Goal: Find specific page/section: Find specific page/section

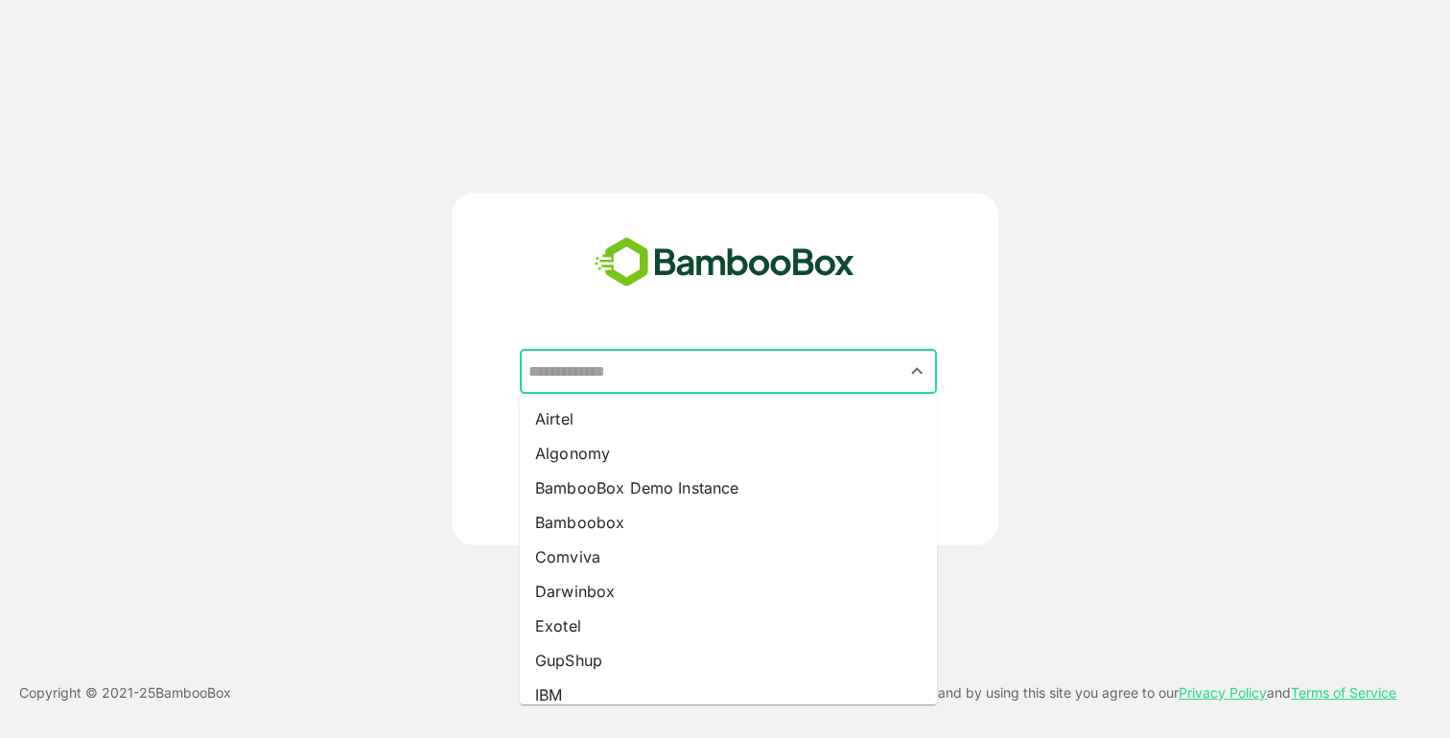
click at [682, 365] on input "text" at bounding box center [729, 372] width 410 height 36
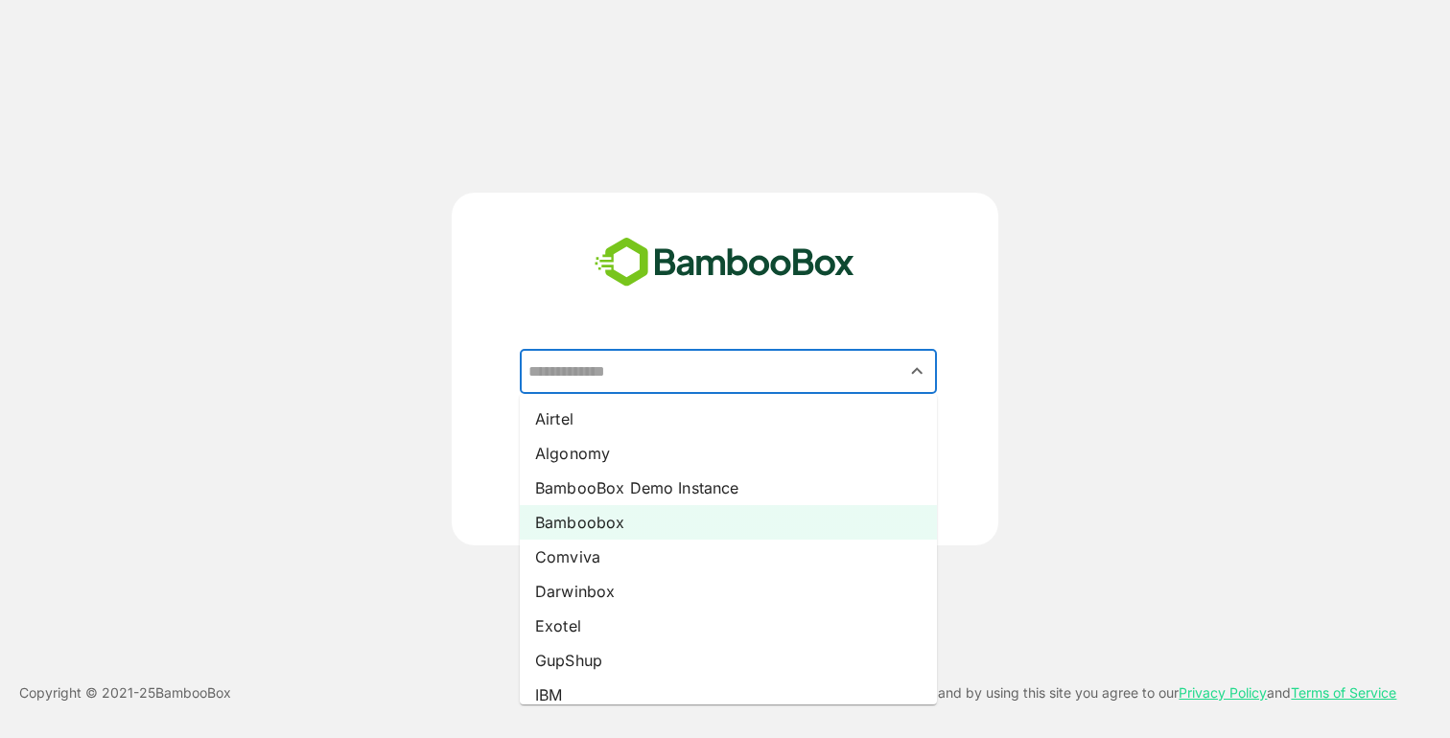
click at [623, 532] on li "Bamboobox" at bounding box center [728, 522] width 417 height 35
type input "*********"
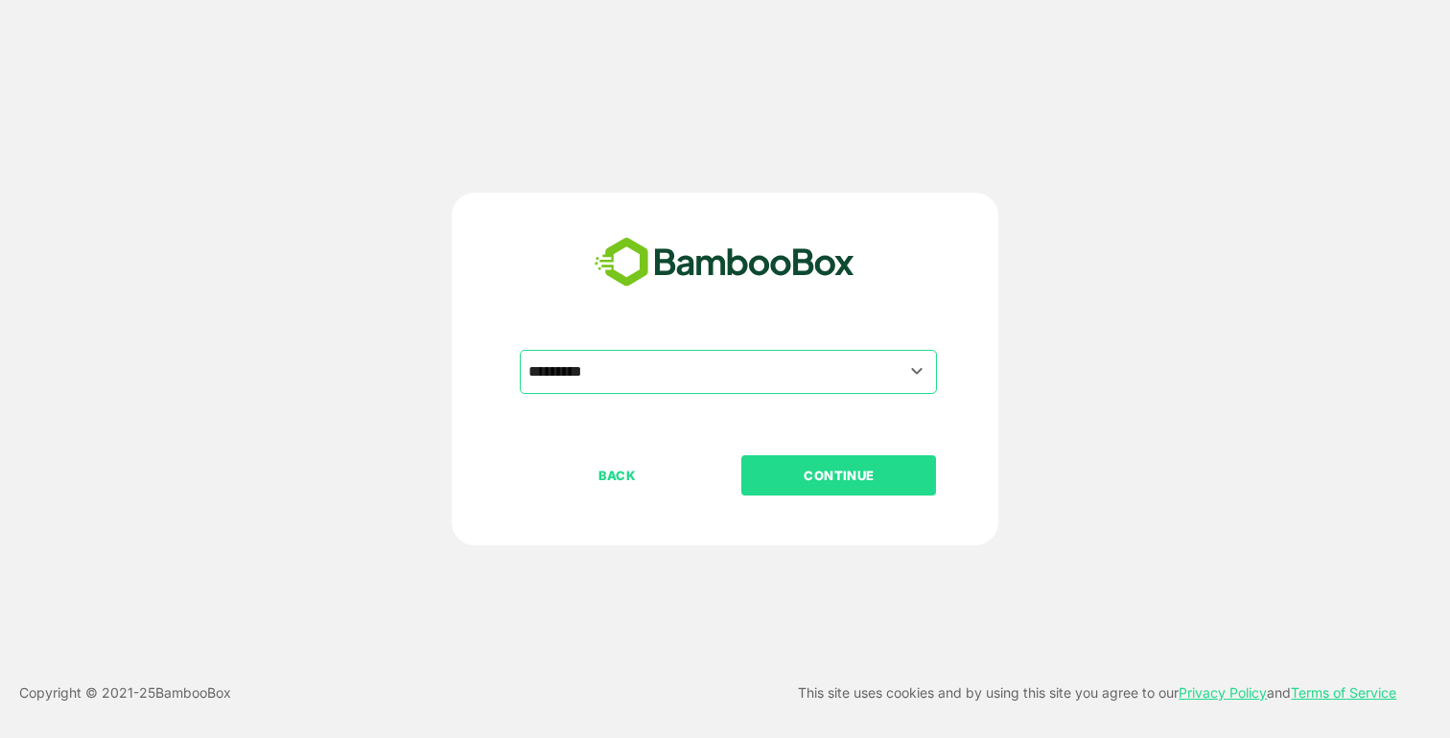
click at [795, 478] on p "CONTINUE" at bounding box center [839, 475] width 192 height 21
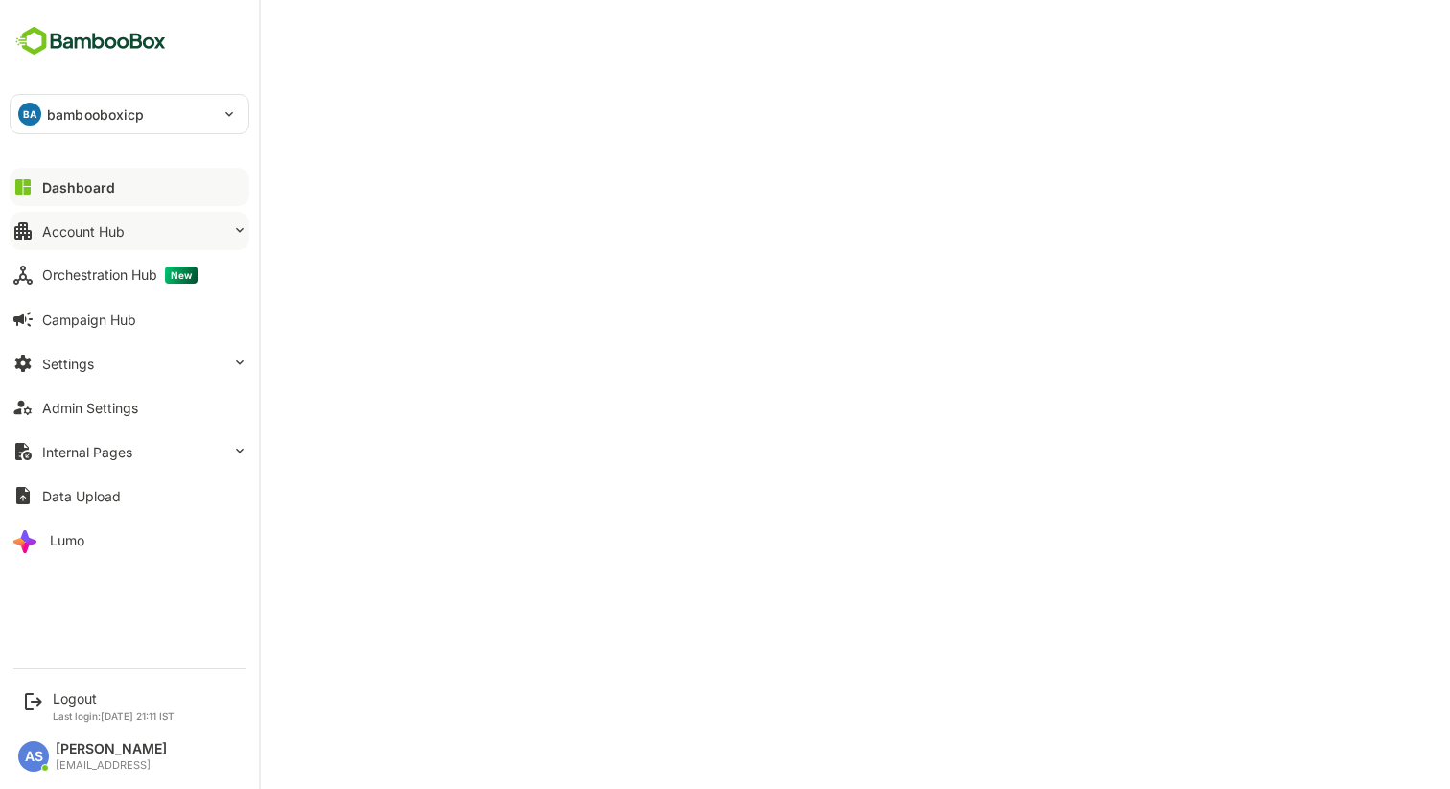
click at [96, 234] on div "Account Hub" at bounding box center [83, 231] width 82 height 16
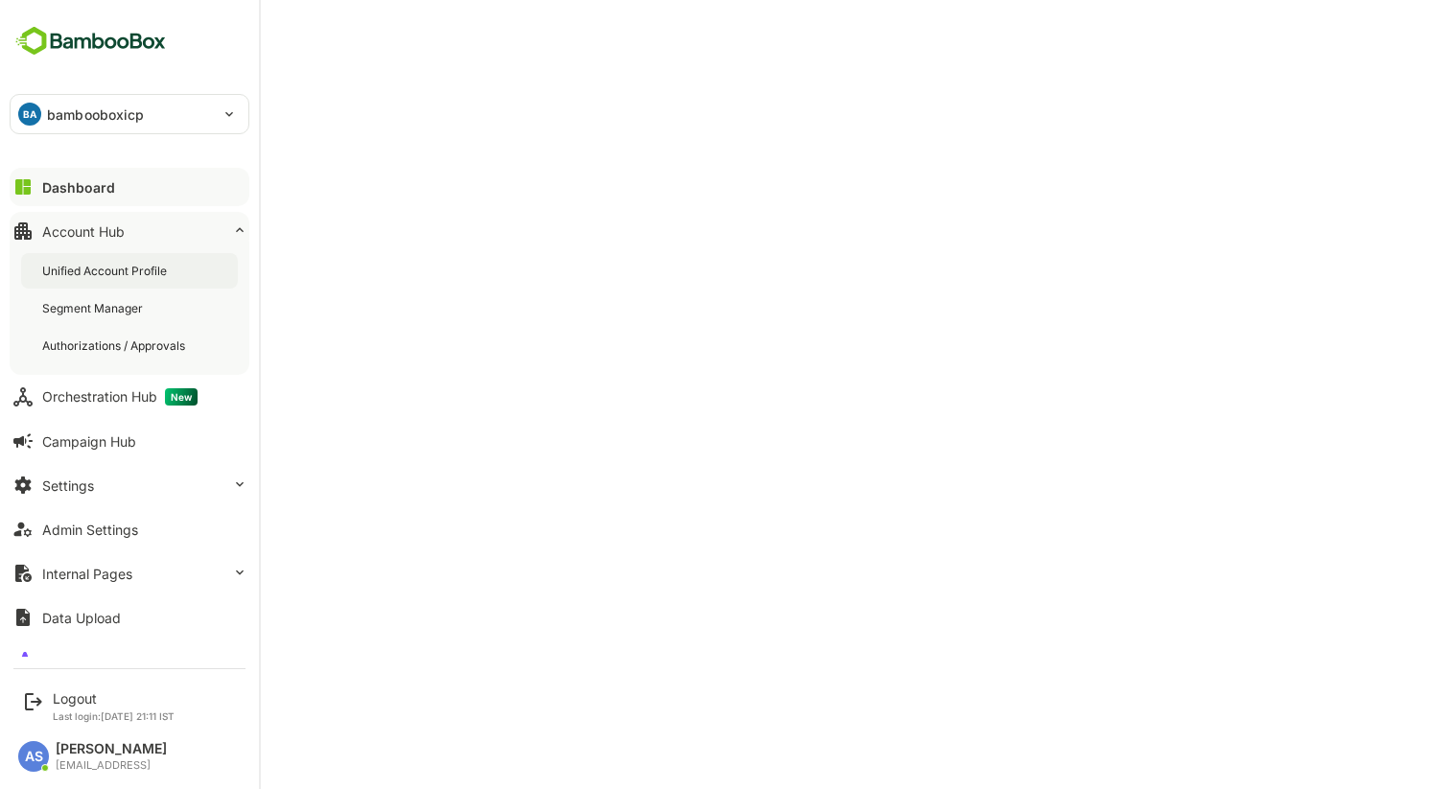
click at [84, 282] on div "Unified Account Profile" at bounding box center [129, 270] width 217 height 35
click at [97, 399] on div "Orchestration Hub New" at bounding box center [119, 396] width 155 height 17
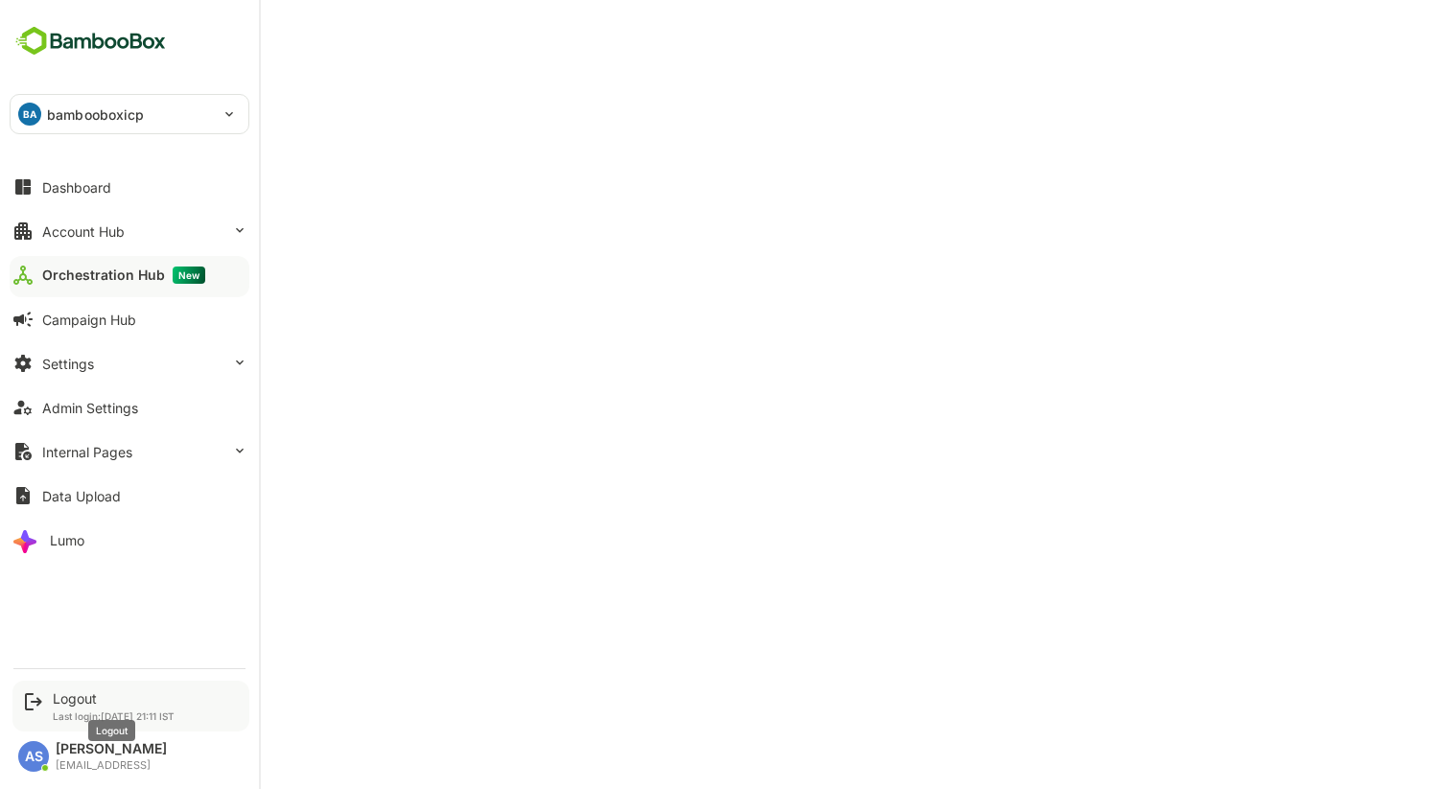
click at [63, 696] on div "Logout" at bounding box center [114, 699] width 122 height 16
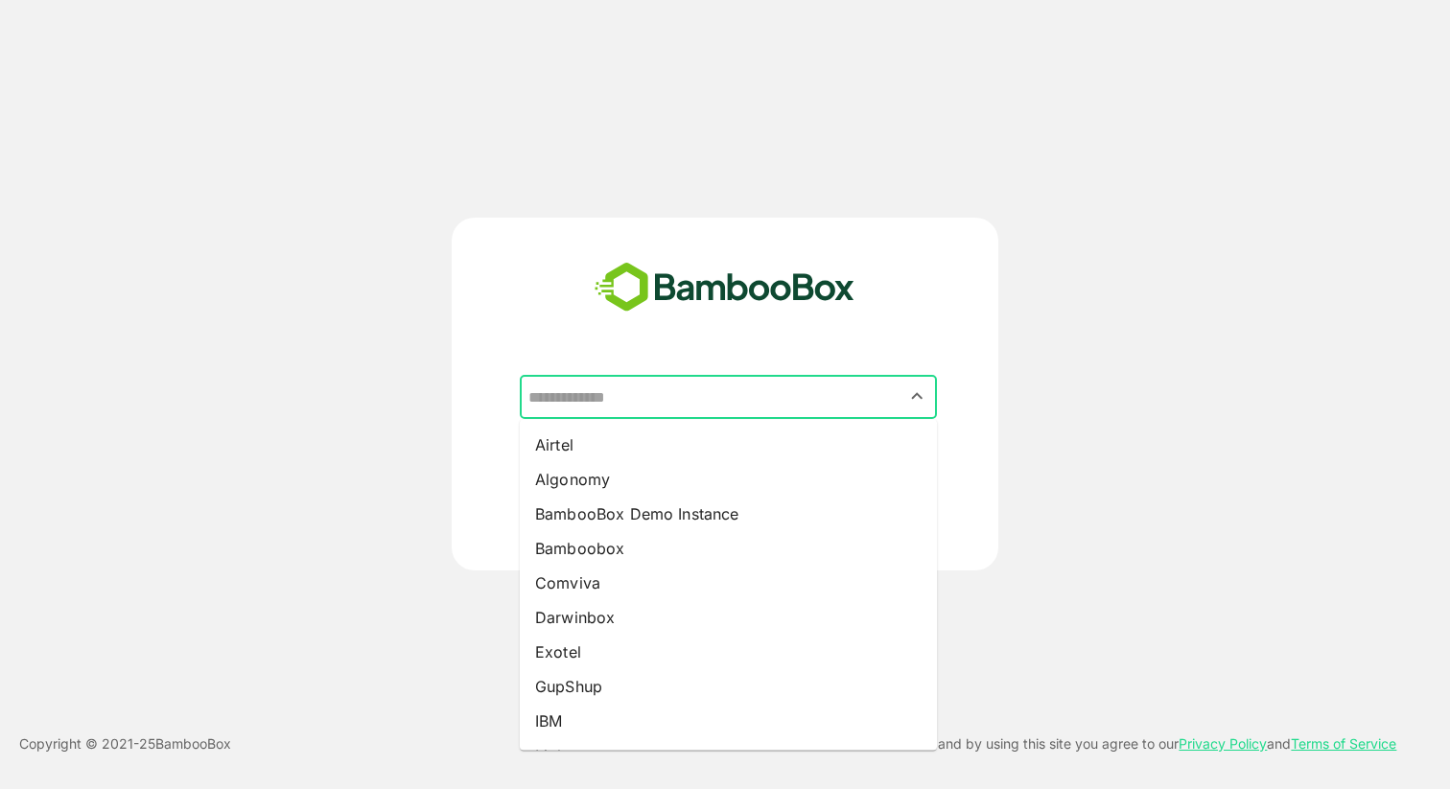
click at [673, 398] on input "text" at bounding box center [729, 397] width 410 height 36
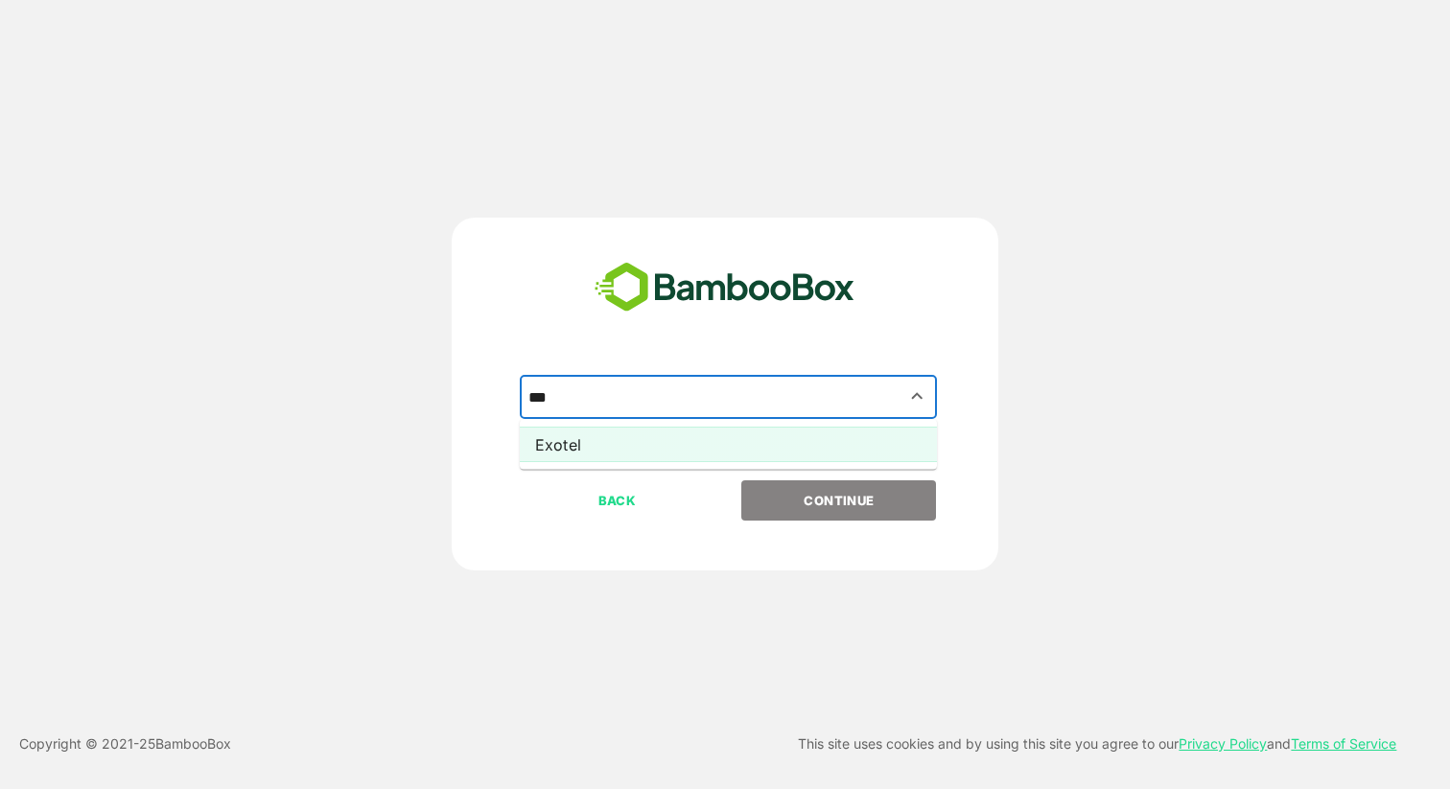
click at [658, 439] on li "Exotel" at bounding box center [728, 445] width 417 height 35
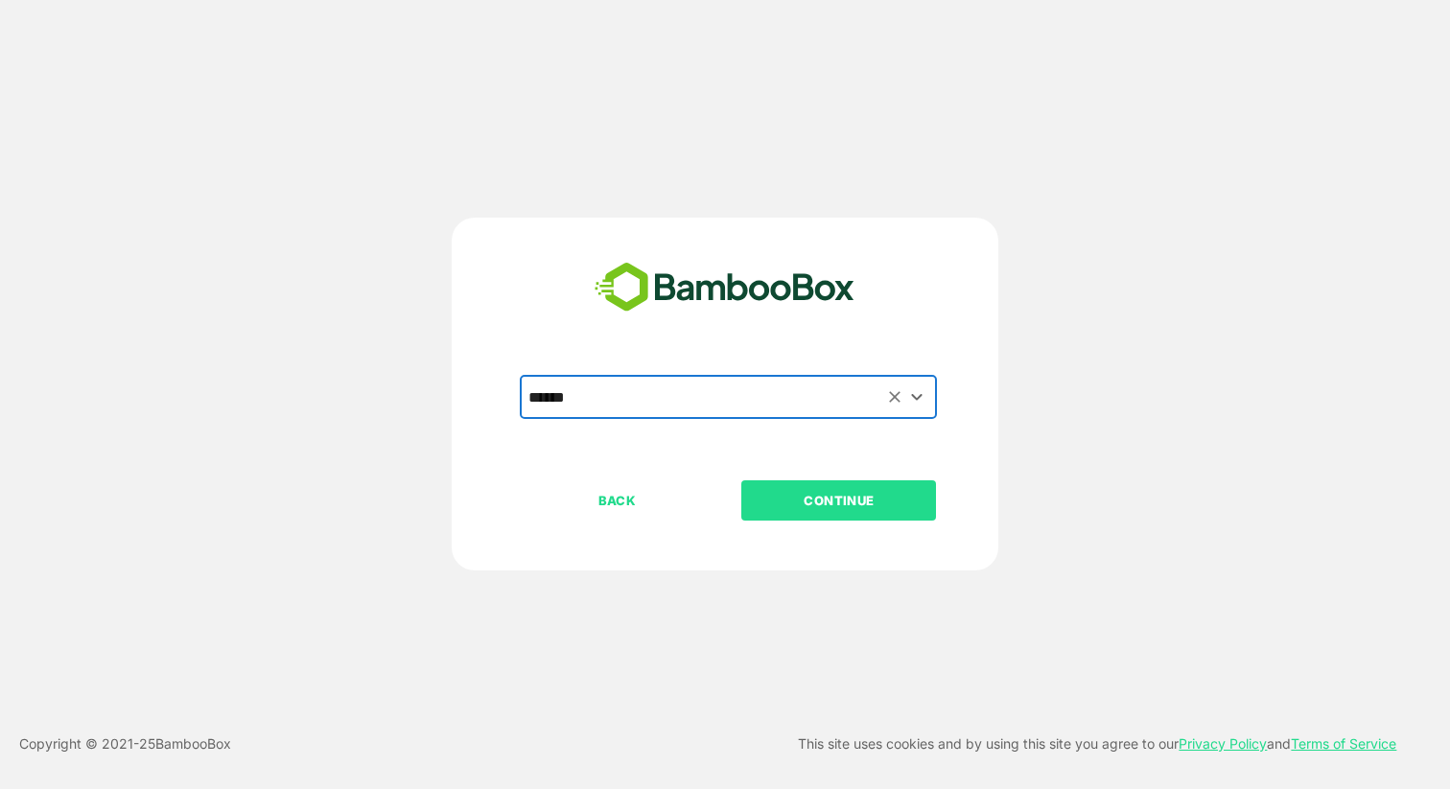
type input "******"
click at [788, 503] on p "CONTINUE" at bounding box center [839, 500] width 192 height 21
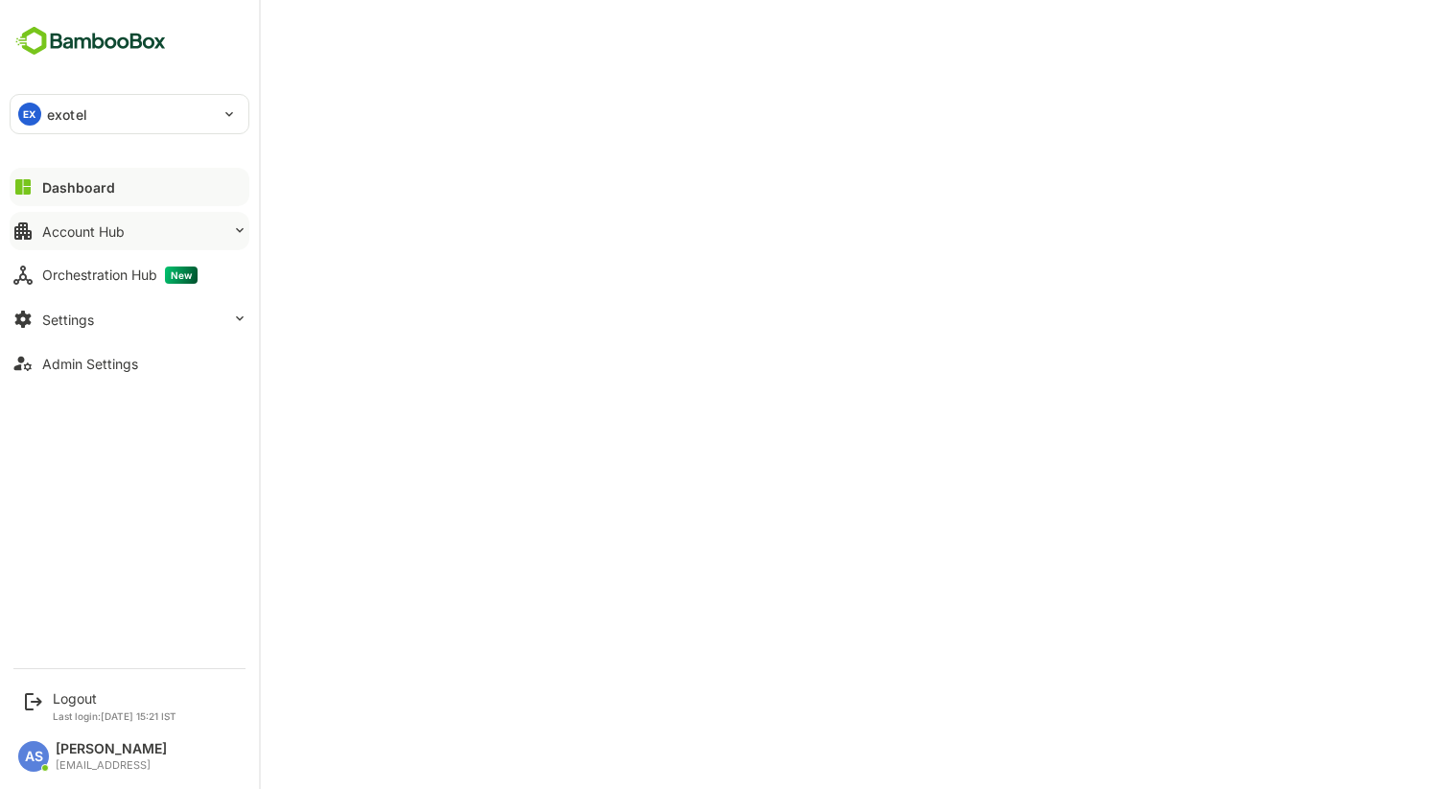
click at [93, 244] on button "Account Hub" at bounding box center [130, 231] width 240 height 38
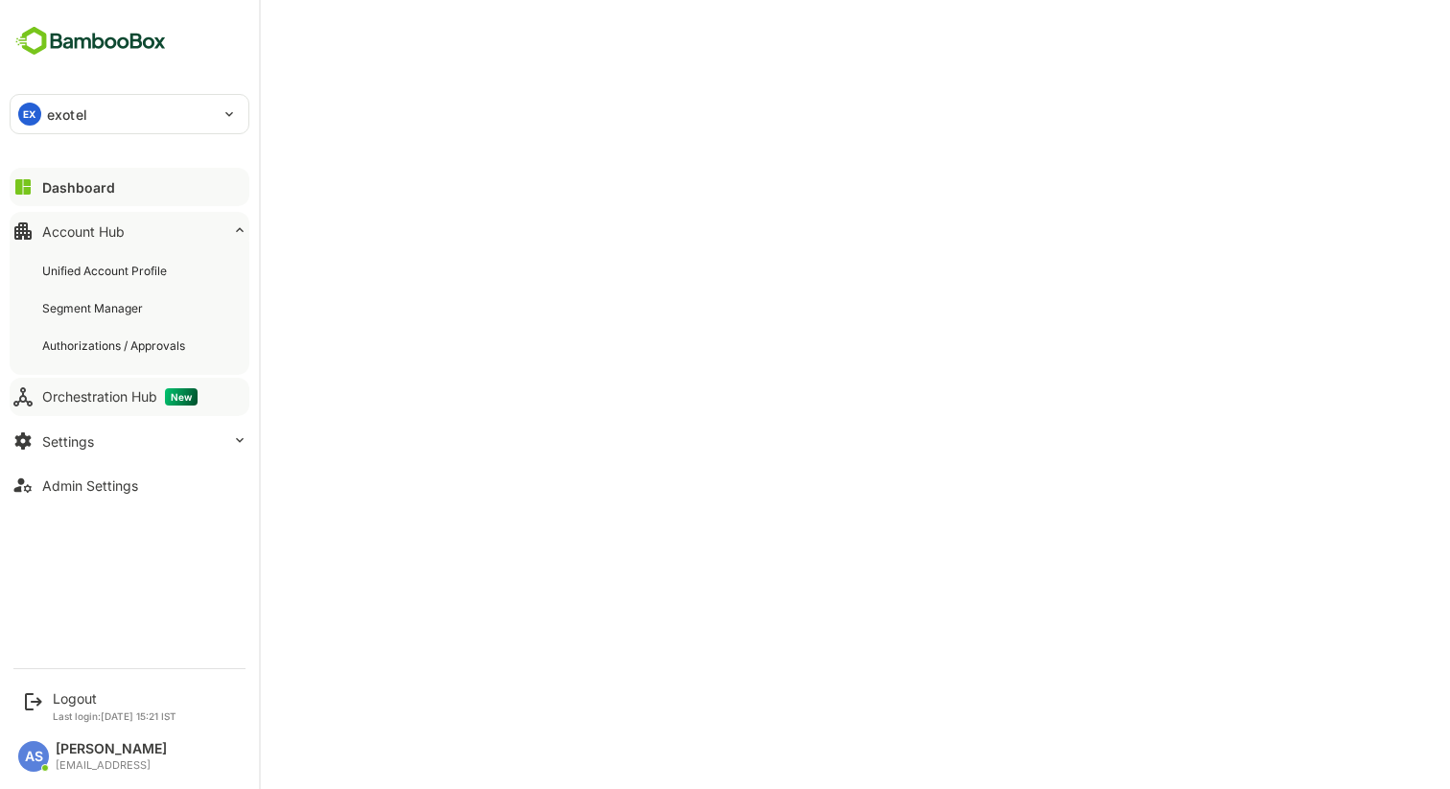
click at [88, 387] on button "Orchestration Hub New" at bounding box center [130, 397] width 240 height 38
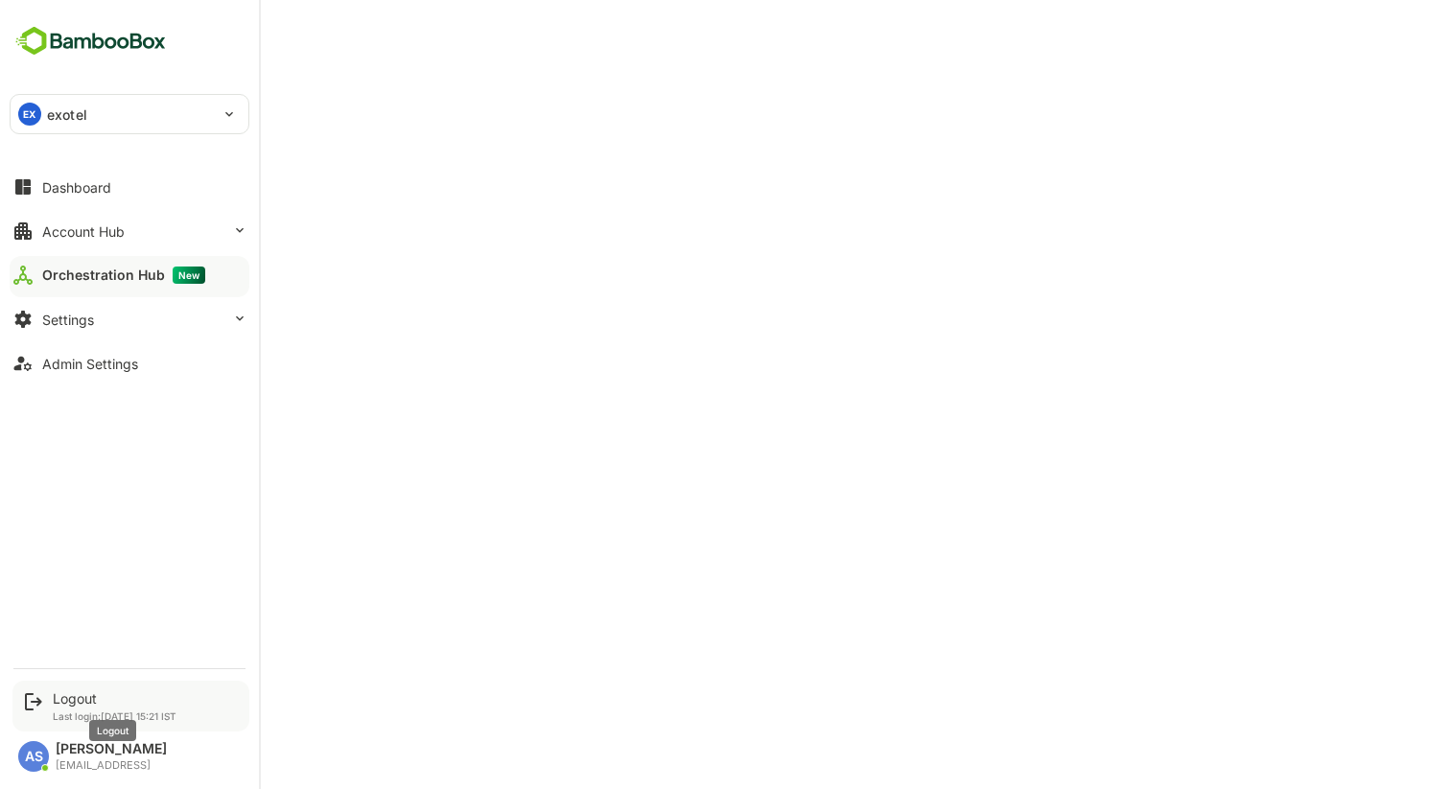
click at [61, 702] on div "Logout" at bounding box center [115, 699] width 124 height 16
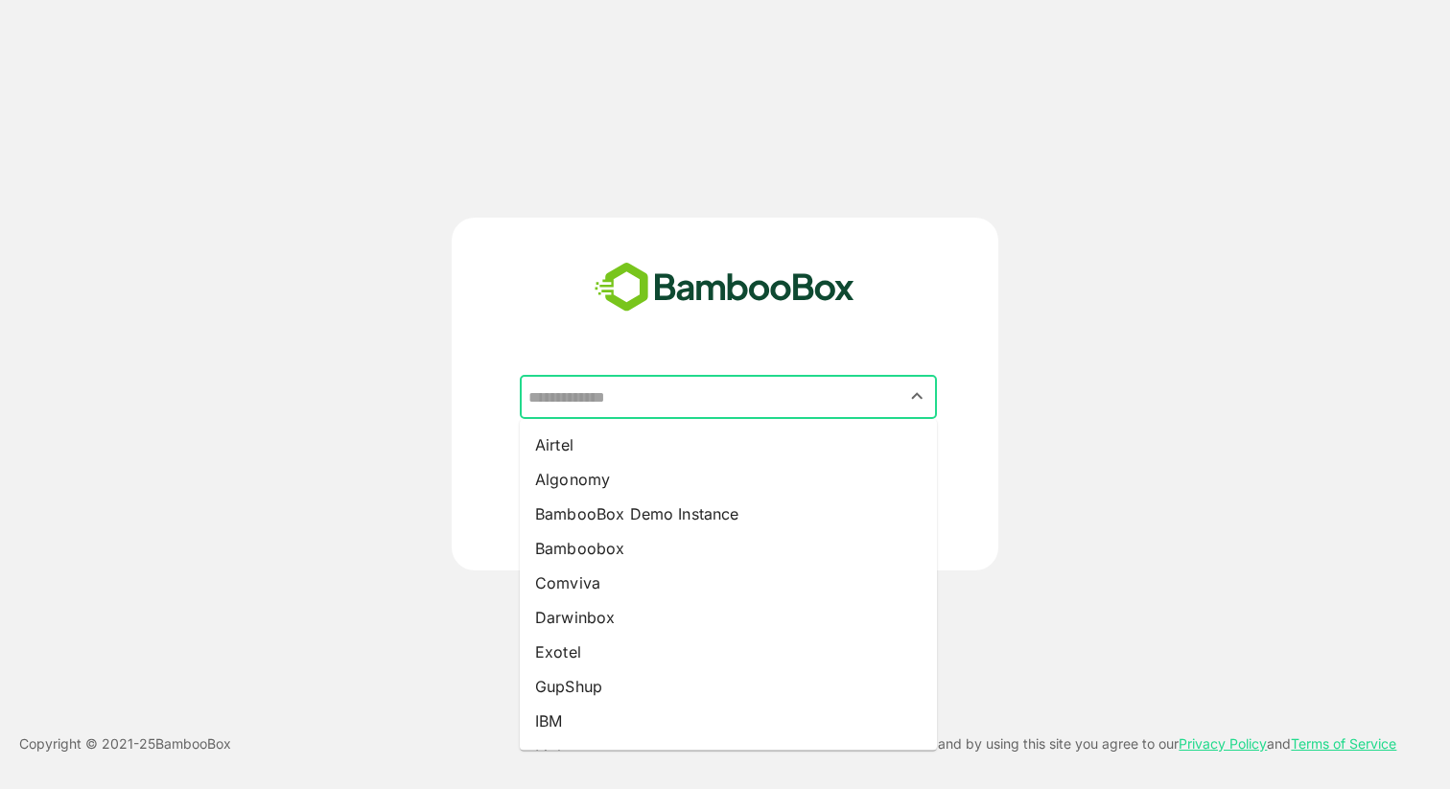
click at [681, 389] on input "text" at bounding box center [729, 397] width 410 height 36
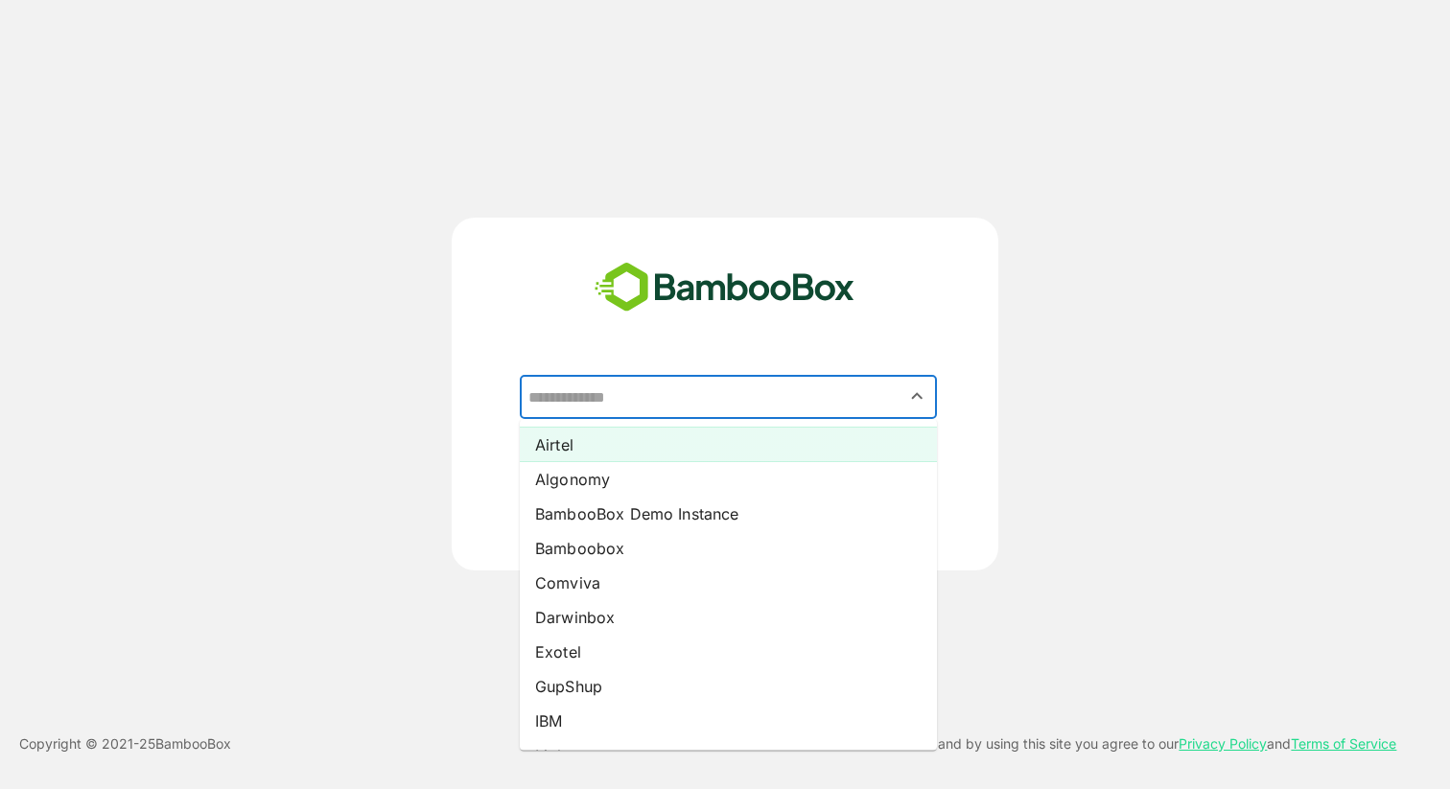
click at [630, 440] on li "Airtel" at bounding box center [728, 445] width 417 height 35
type input "******"
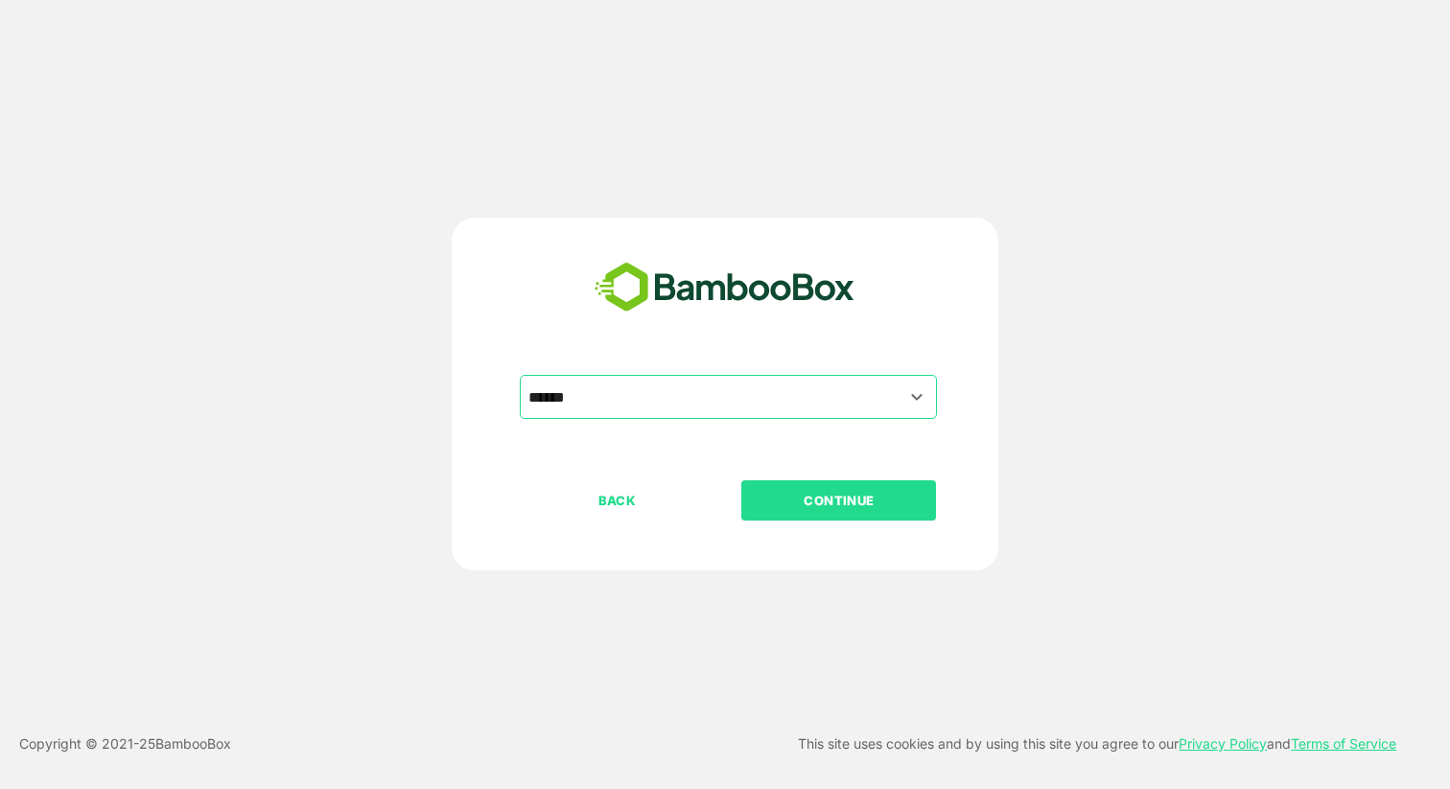
click at [829, 509] on p "CONTINUE" at bounding box center [839, 500] width 192 height 21
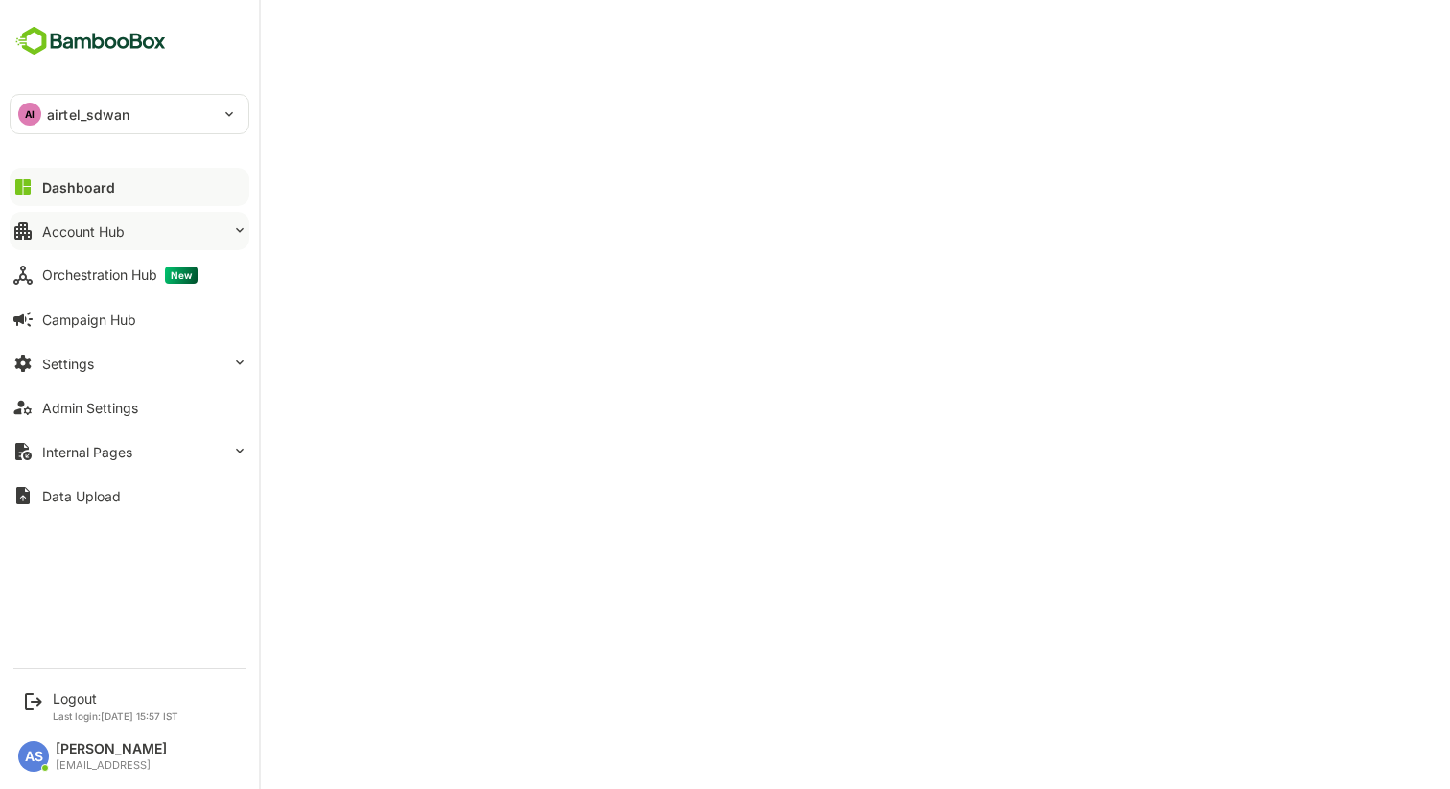
click at [72, 216] on button "Account Hub" at bounding box center [130, 231] width 240 height 38
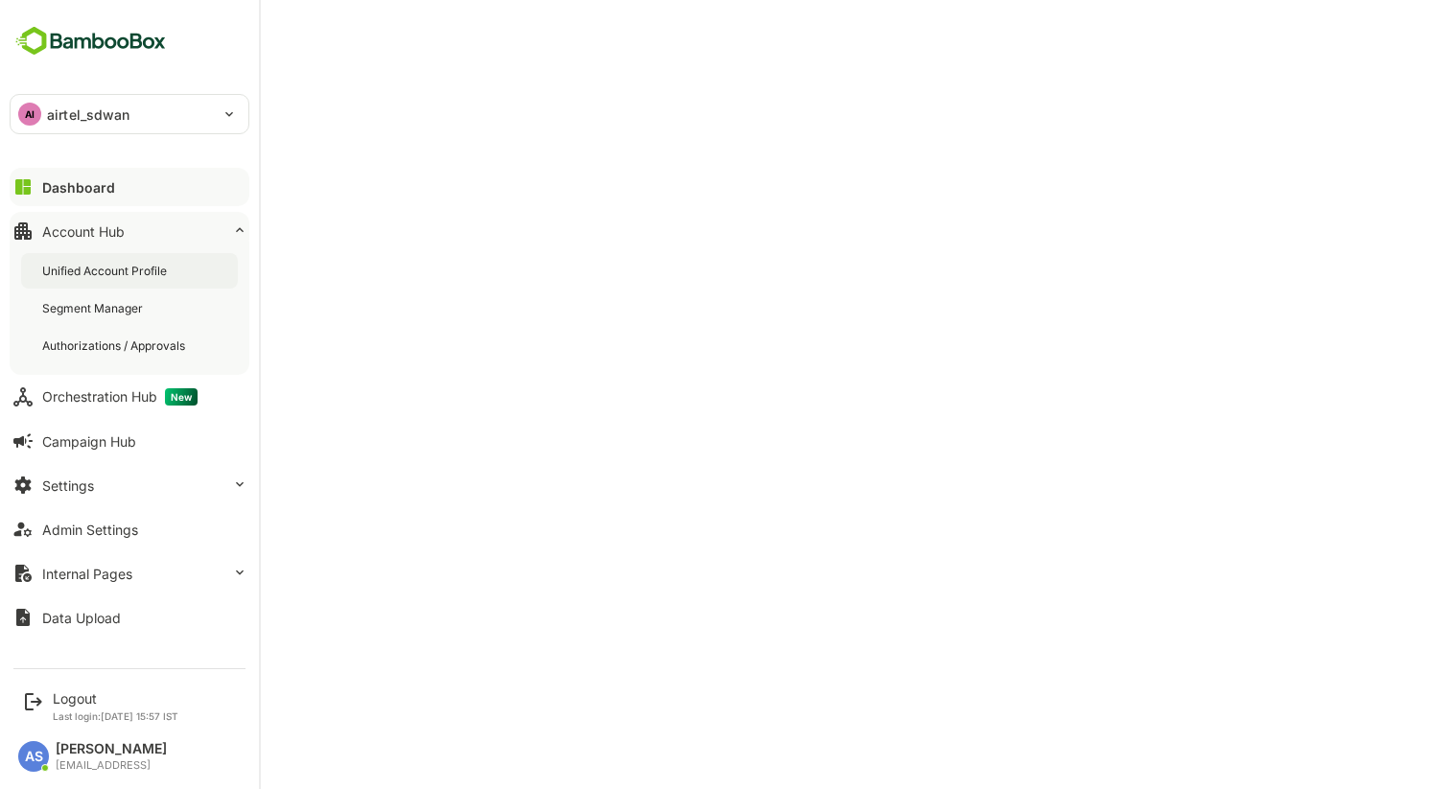
click at [69, 268] on div "Unified Account Profile" at bounding box center [106, 271] width 129 height 16
